Goal: Check status

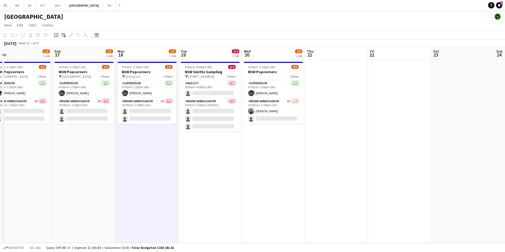
scroll to position [0, 203]
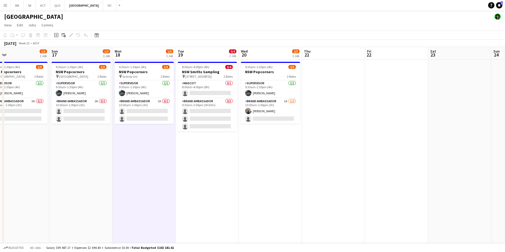
drag, startPoint x: 408, startPoint y: 175, endPoint x: 238, endPoint y: 191, distance: 170.6
click at [238, 191] on app-calendar-viewport "Wed 13 3/3 1 Job Thu 14 3/3 1 Job Fri 15 2/3 1 Job Sat 16 1/3 1 Job Sun 17 1/3 …" at bounding box center [252, 145] width 505 height 196
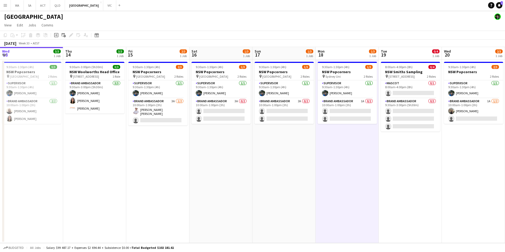
scroll to position [0, 108]
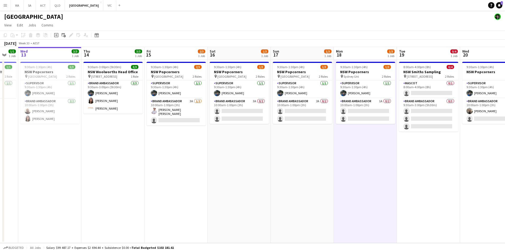
drag, startPoint x: 205, startPoint y: 174, endPoint x: 419, endPoint y: 143, distance: 216.4
click at [419, 143] on app-calendar-viewport "Mon 11 1/1 1 Job Tue 12 1/1 1 Job Wed 13 3/3 1 Job Thu 14 3/3 1 Job Fri 15 2/3 …" at bounding box center [252, 145] width 505 height 196
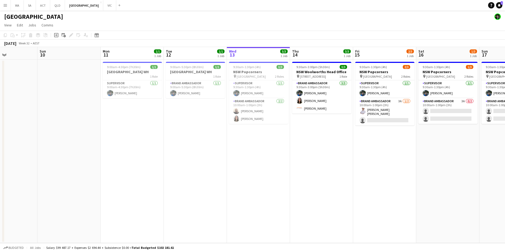
scroll to position [0, 152]
drag, startPoint x: 198, startPoint y: 167, endPoint x: 368, endPoint y: 183, distance: 170.3
click at [368, 183] on app-calendar-viewport "Thu 7 Fri 8 Sat 9 Sun 10 Mon 11 1/1 1 Job Tue 12 1/1 1 Job Wed 13 3/3 1 Job Thu…" at bounding box center [252, 145] width 505 height 196
click at [386, 132] on app-date-cell "9:30am-1:30pm (4h) 2/3 NSW Popcorners pin [GEOGRAPHIC_DATA] 2 Roles Supervisor …" at bounding box center [384, 151] width 63 height 183
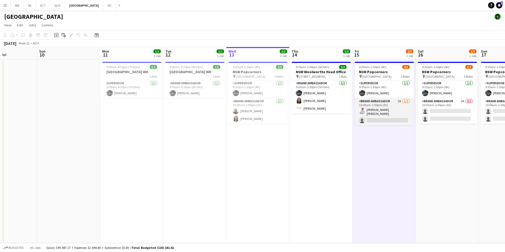
click at [385, 101] on app-card-role "Brand Ambassador 3A [DATE] 10:00am-1:00pm (3h) [PERSON_NAME] [PERSON_NAME] sing…" at bounding box center [384, 111] width 59 height 27
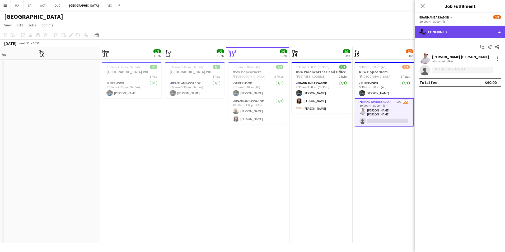
click at [447, 36] on div "single-neutral-actions-check-2 Confirmed" at bounding box center [460, 32] width 90 height 13
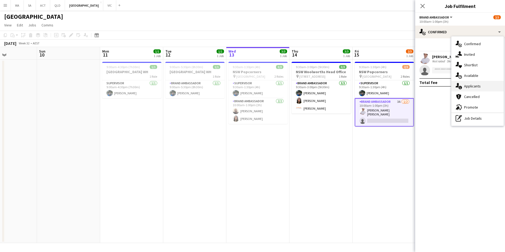
click at [485, 89] on div "single-neutral-actions-information Applicants" at bounding box center [477, 86] width 52 height 11
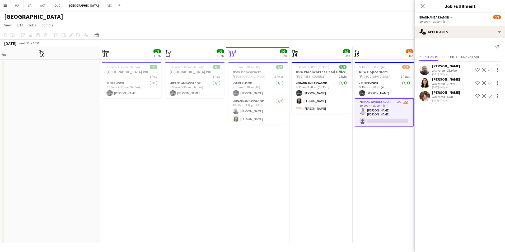
click at [428, 10] on div "Close pop-in" at bounding box center [422, 6] width 15 height 12
click at [422, 8] on icon "Close pop-in" at bounding box center [422, 5] width 5 height 5
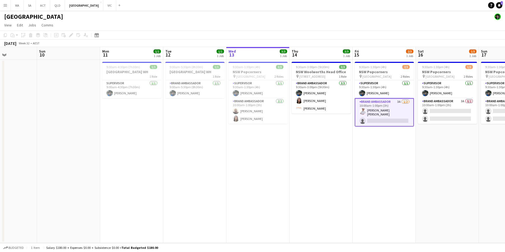
click at [365, 155] on app-date-cell "9:30am-1:30pm (4h) 2/3 NSW Popcorners pin [GEOGRAPHIC_DATA] 2 Roles Supervisor …" at bounding box center [384, 151] width 63 height 183
